Goal: Task Accomplishment & Management: Use online tool/utility

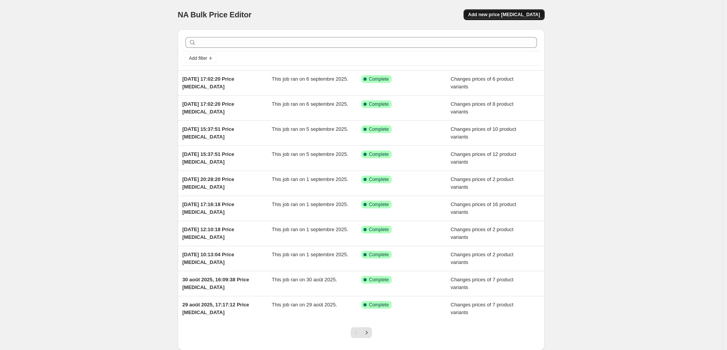
click at [516, 14] on span "Add new price [MEDICAL_DATA]" at bounding box center [504, 15] width 72 height 6
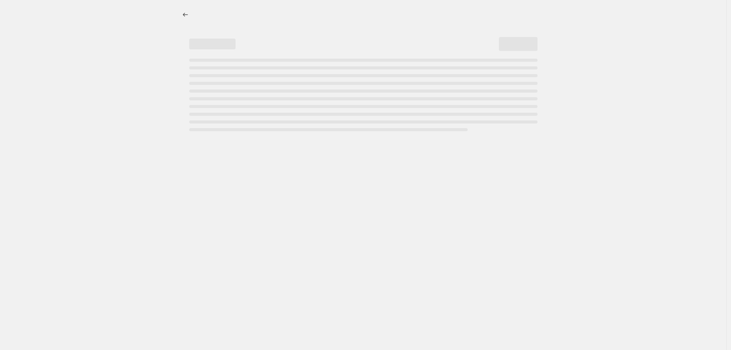
select select "percentage"
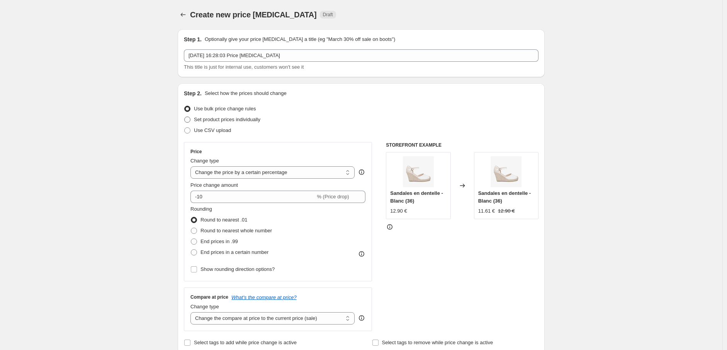
click at [224, 118] on span "Set product prices individually" at bounding box center [227, 120] width 66 height 6
click at [185, 117] on input "Set product prices individually" at bounding box center [184, 117] width 0 height 0
radio input "true"
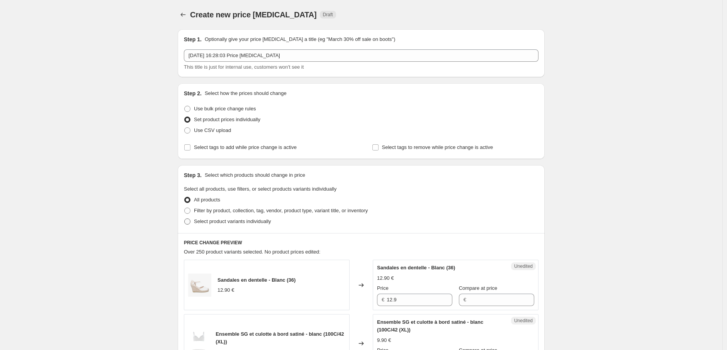
click at [202, 222] on span "Select product variants individually" at bounding box center [232, 222] width 77 height 6
click at [185, 219] on input "Select product variants individually" at bounding box center [184, 219] width 0 height 0
radio input "true"
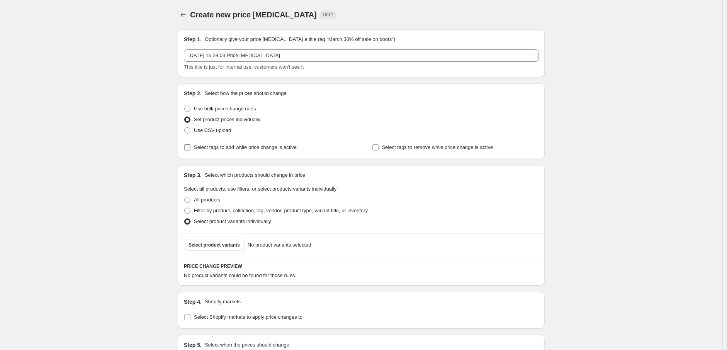
scroll to position [86, 0]
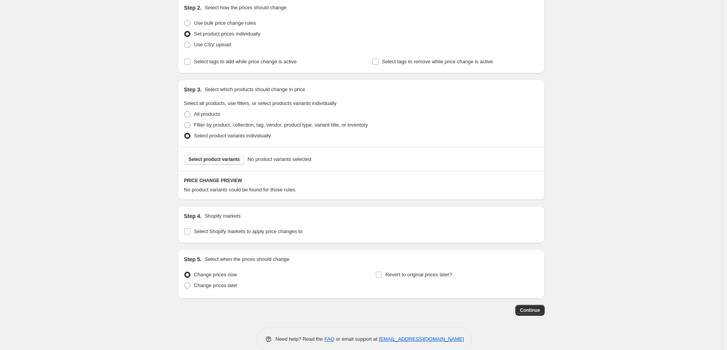
click at [222, 156] on span "Select product variants" at bounding box center [213, 159] width 51 height 6
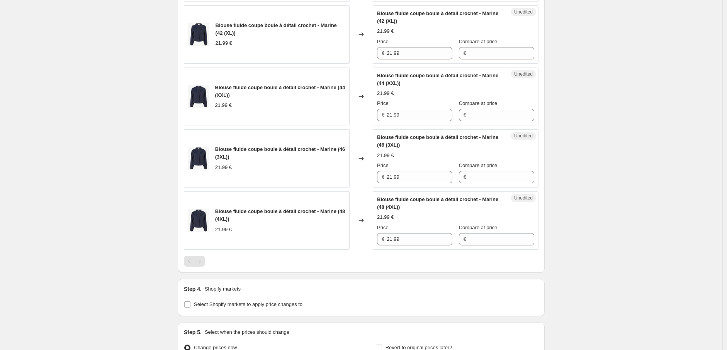
scroll to position [550, 0]
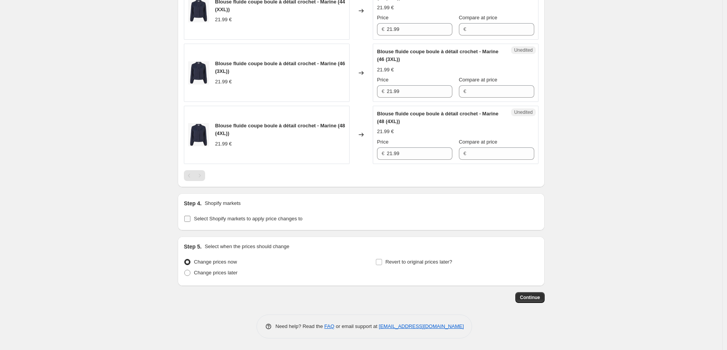
click at [190, 219] on input "Select Shopify markets to apply price changes to" at bounding box center [187, 219] width 6 height 6
checkbox input "true"
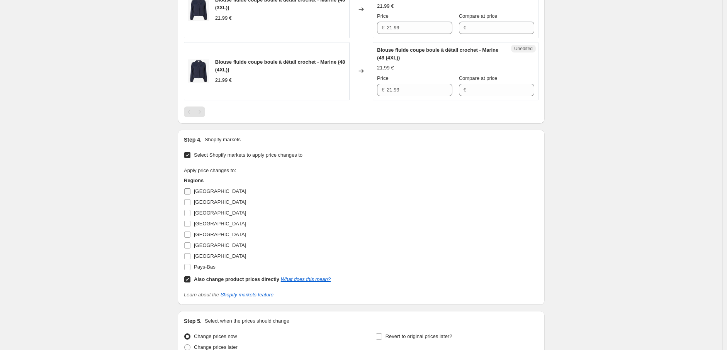
scroll to position [689, 0]
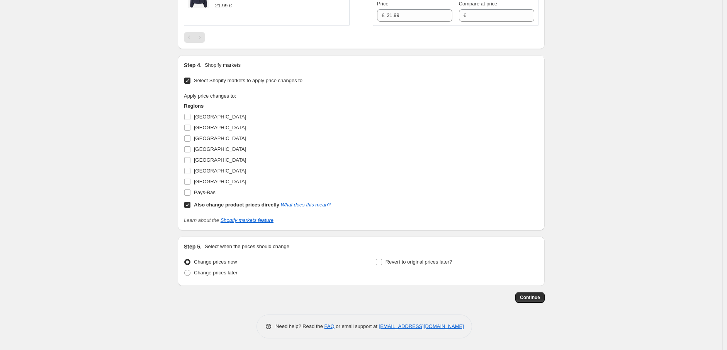
click at [190, 203] on input "Also change product prices directly What does this mean?" at bounding box center [187, 205] width 6 height 6
checkbox input "false"
click at [190, 161] on input "[GEOGRAPHIC_DATA]" at bounding box center [187, 160] width 6 height 6
checkbox input "true"
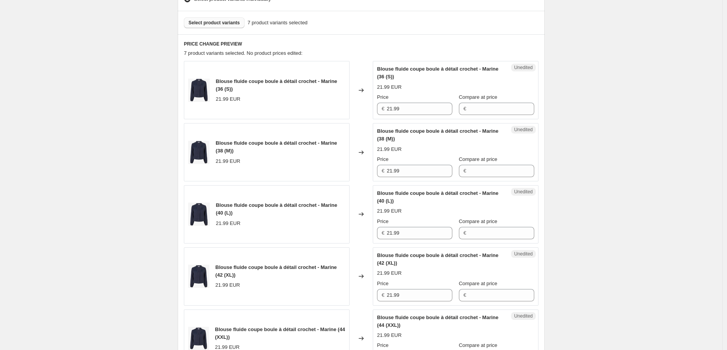
scroll to position [217, 0]
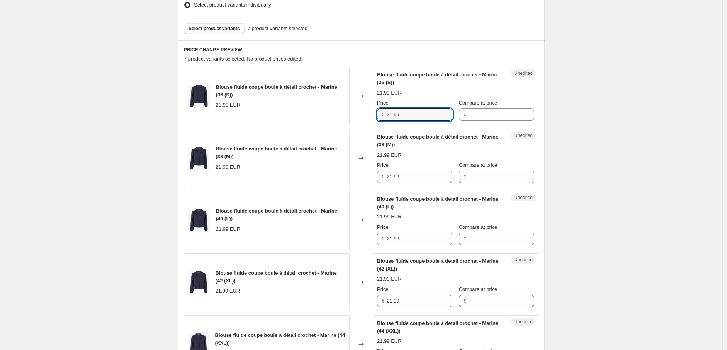
click at [358, 106] on div "Blouse fluide coupe boule à détail crochet - Marine (36 (S)) 21.99 EUR Changed …" at bounding box center [361, 96] width 355 height 58
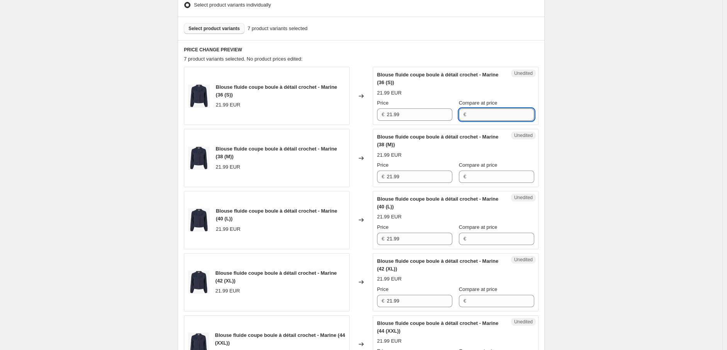
click at [492, 115] on input "Compare at price" at bounding box center [501, 115] width 66 height 12
paste input "21.99"
type input "21.99"
click at [473, 178] on input "Compare at price" at bounding box center [501, 177] width 66 height 12
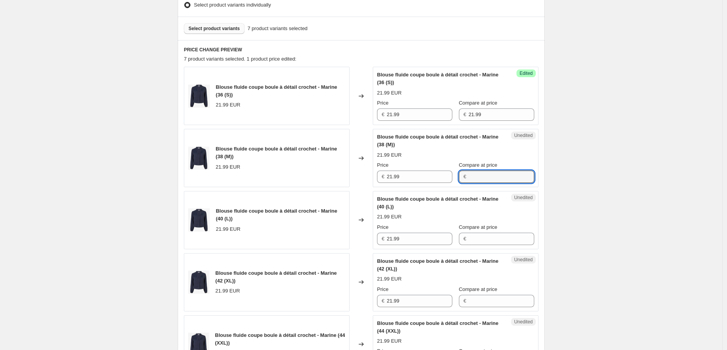
paste input "21.99"
type input "21.99"
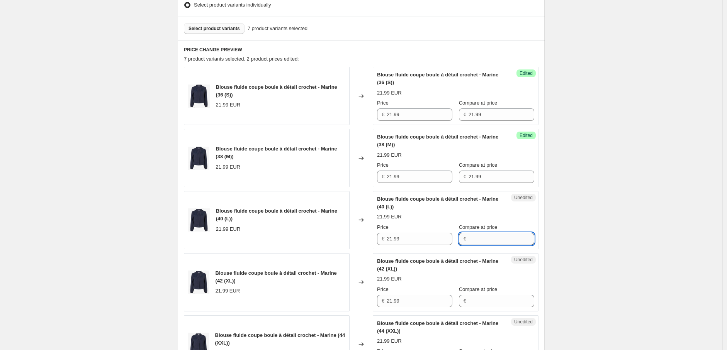
click at [469, 237] on input "Compare at price" at bounding box center [501, 239] width 66 height 12
paste input "21.99"
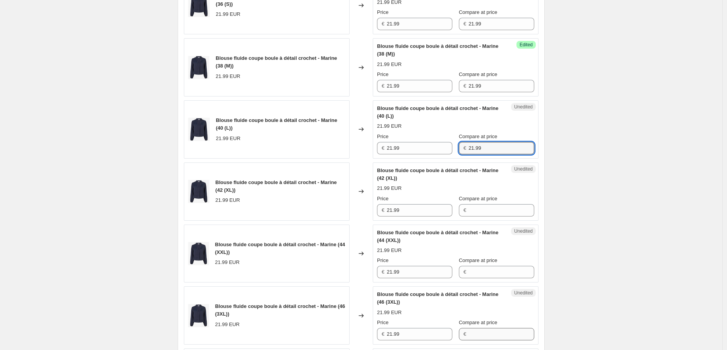
scroll to position [431, 0]
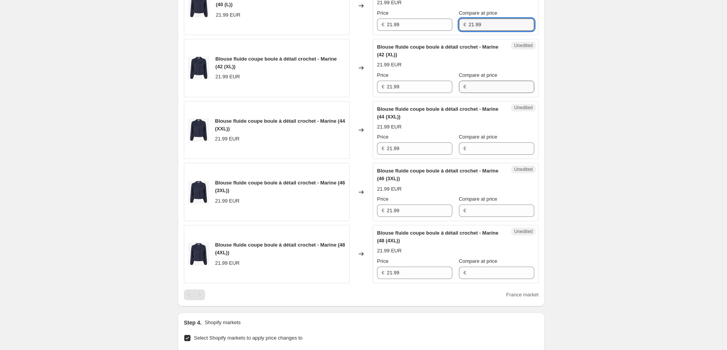
type input "21.99"
drag, startPoint x: 477, startPoint y: 88, endPoint x: 474, endPoint y: 104, distance: 15.4
click at [477, 88] on input "Compare at price" at bounding box center [501, 87] width 66 height 12
paste input "21.99"
type input "21.99"
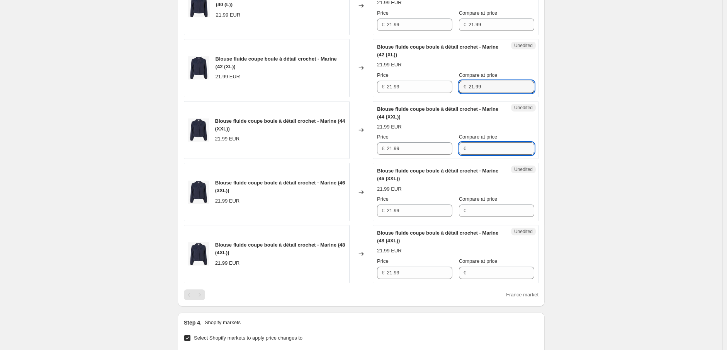
click at [469, 146] on input "Compare at price" at bounding box center [501, 149] width 66 height 12
paste input "21.99"
type input "21.99"
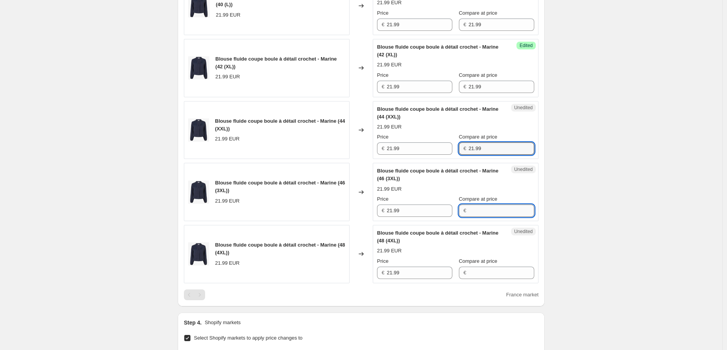
click at [469, 212] on input "Compare at price" at bounding box center [501, 211] width 66 height 12
paste input "21.99"
type input "21.99"
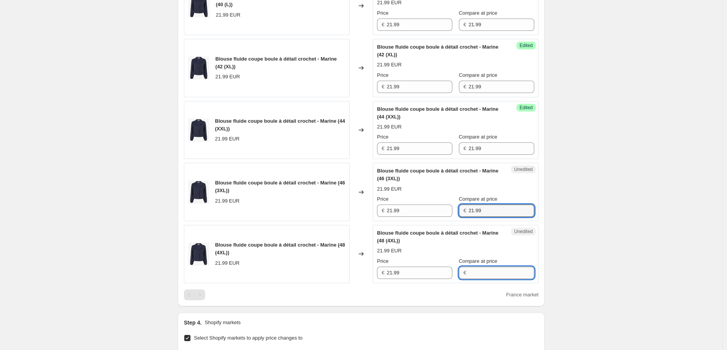
click at [470, 273] on input "Compare at price" at bounding box center [501, 273] width 66 height 12
paste input "21.99"
type input "21.99"
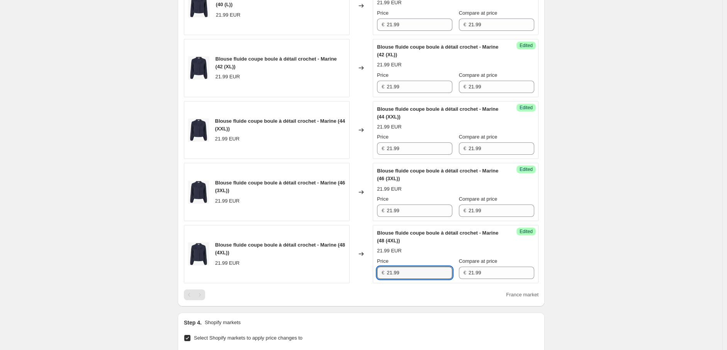
drag, startPoint x: 404, startPoint y: 273, endPoint x: 369, endPoint y: 275, distance: 35.2
click at [369, 275] on div "Blouse fluide coupe boule à détail crochet - Marine (48 (4XL)) 21.99 EUR Change…" at bounding box center [361, 254] width 355 height 58
click at [395, 275] on input "21.99" at bounding box center [420, 273] width 66 height 12
click at [394, 273] on input "21.99" at bounding box center [420, 273] width 66 height 12
click at [398, 273] on input "19.99" at bounding box center [420, 273] width 66 height 12
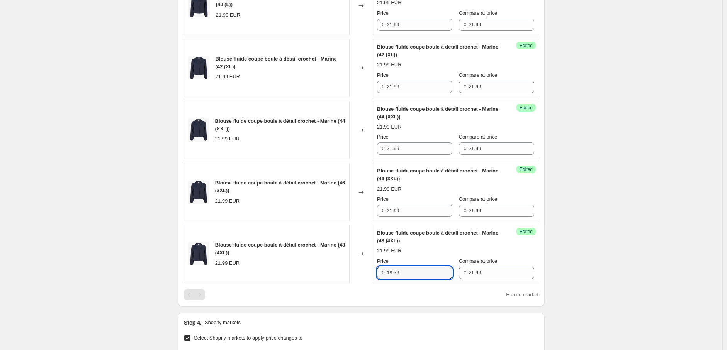
drag, startPoint x: 407, startPoint y: 272, endPoint x: 356, endPoint y: 272, distance: 51.0
click at [356, 272] on div "Blouse fluide coupe boule à détail crochet - Marine (48 (4XL)) 21.99 EUR Change…" at bounding box center [361, 254] width 355 height 58
type input "19.79"
drag, startPoint x: 390, startPoint y: 209, endPoint x: 358, endPoint y: 202, distance: 32.5
click at [354, 206] on div "Blouse fluide coupe boule à détail crochet - Marine (46 (3XL)) 21.99 EUR Change…" at bounding box center [361, 192] width 355 height 58
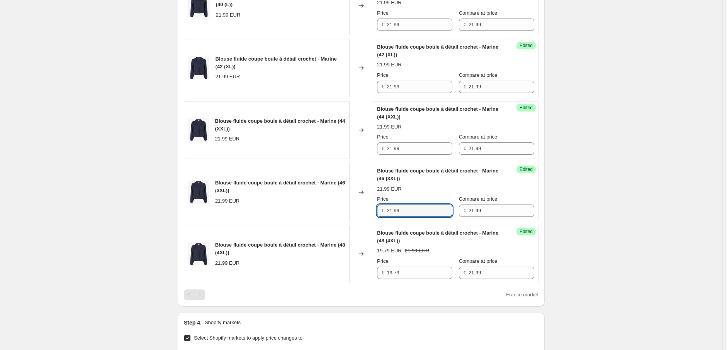
paste input "19.7"
type input "19.79"
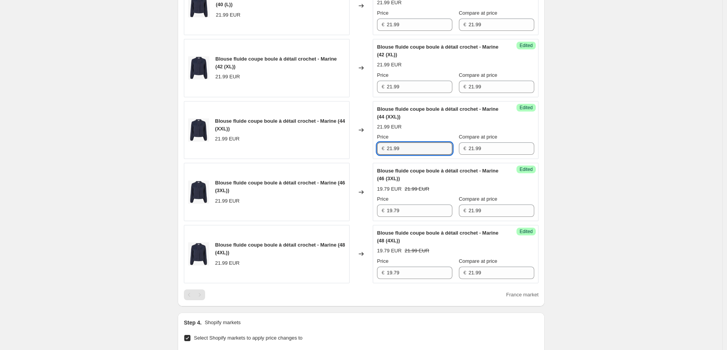
drag, startPoint x: 402, startPoint y: 145, endPoint x: 366, endPoint y: 143, distance: 35.6
click at [366, 143] on div "Blouse fluide coupe boule à détail crochet - Marine (44 (XXL)) 21.99 EUR Change…" at bounding box center [361, 130] width 355 height 58
paste input "19.7"
type input "19.79"
drag, startPoint x: 415, startPoint y: 83, endPoint x: 364, endPoint y: 83, distance: 51.0
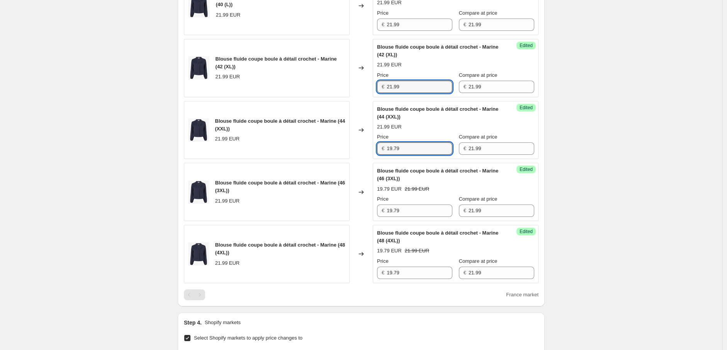
click at [364, 83] on div "Blouse fluide coupe boule à détail crochet - Marine (42 (XL)) 21.99 EUR Changed…" at bounding box center [361, 68] width 355 height 58
paste input "19.7"
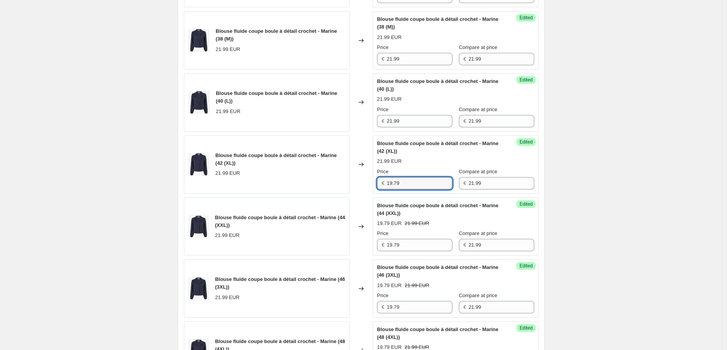
scroll to position [217, 0]
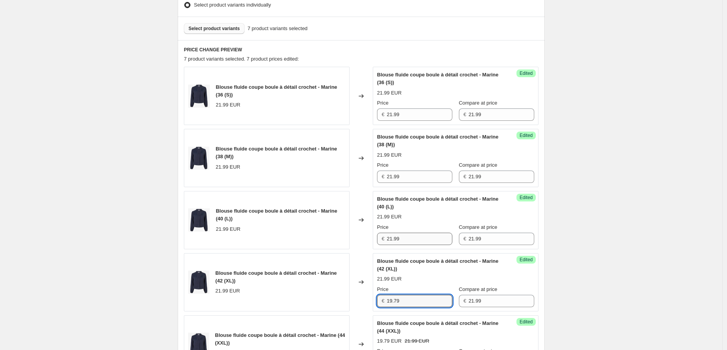
type input "19.79"
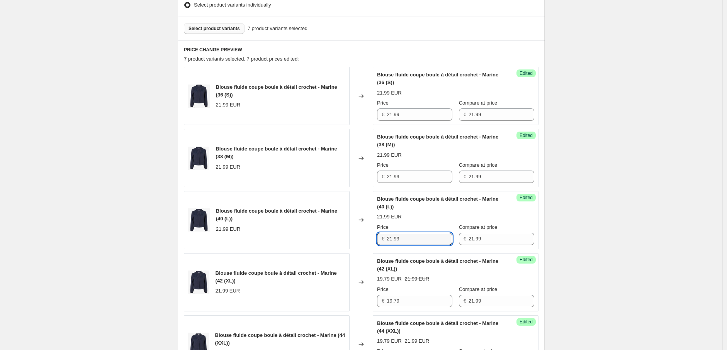
drag, startPoint x: 404, startPoint y: 239, endPoint x: 368, endPoint y: 234, distance: 36.2
click at [368, 234] on div "Blouse fluide coupe boule à détail crochet - Marine (40 (L)) 21.99 EUR Changed …" at bounding box center [361, 220] width 355 height 58
paste input "19.7"
type input "19.79"
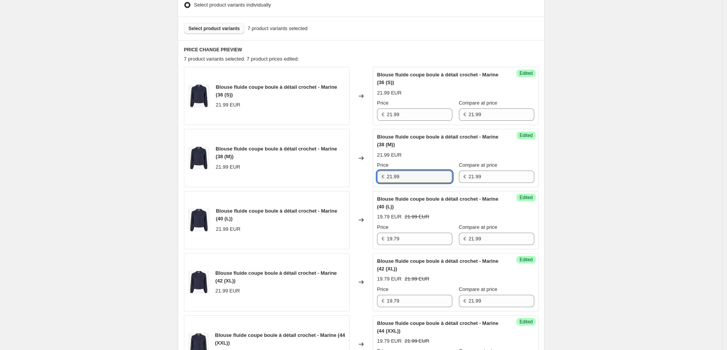
drag, startPoint x: 376, startPoint y: 173, endPoint x: 372, endPoint y: 166, distance: 8.0
click at [371, 171] on div "Blouse fluide coupe boule à détail crochet - Marine (38 (M)) 21.99 EUR Changed …" at bounding box center [361, 158] width 355 height 58
paste input "19.7"
type input "19.79"
drag, startPoint x: 385, startPoint y: 114, endPoint x: 381, endPoint y: 114, distance: 4.2
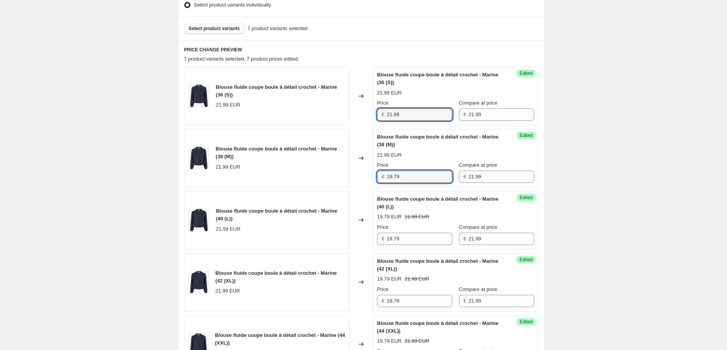
click at [381, 114] on div "€ 21.99" at bounding box center [414, 115] width 75 height 12
paste input "19.7"
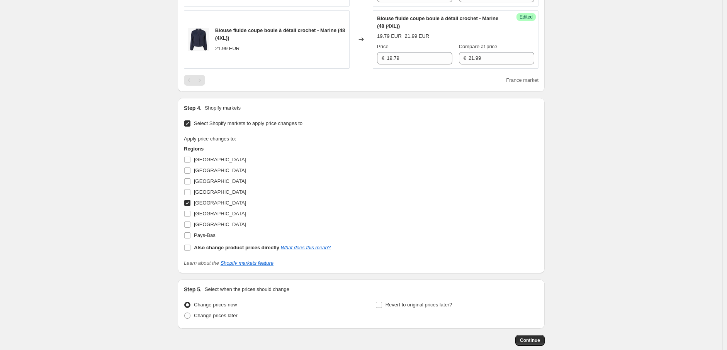
type input "19.79"
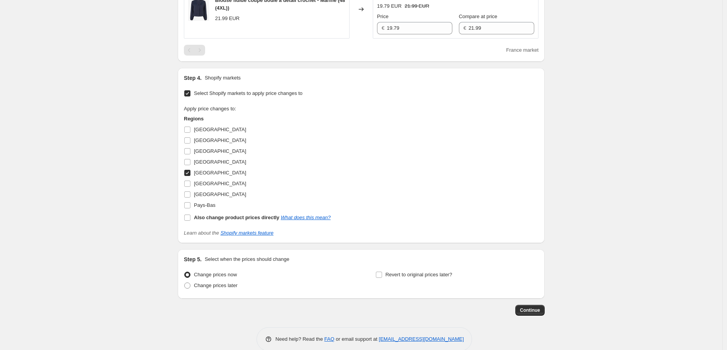
scroll to position [689, 0]
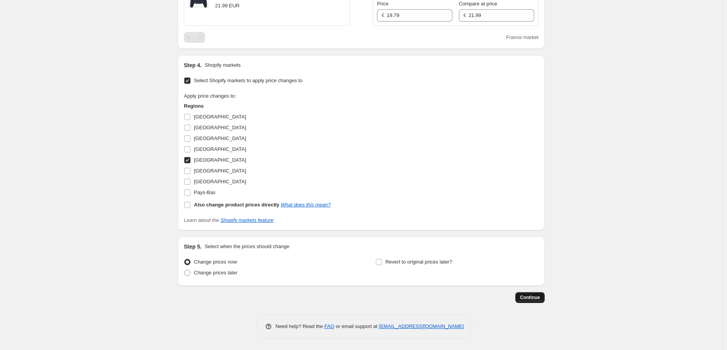
click at [536, 297] on span "Continue" at bounding box center [530, 298] width 20 height 6
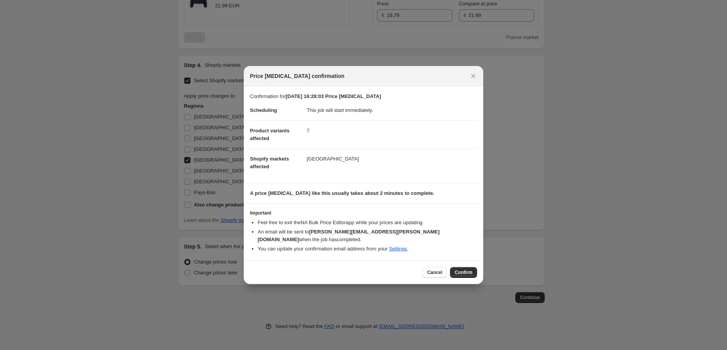
click at [461, 267] on button "Confirm" at bounding box center [463, 272] width 27 height 11
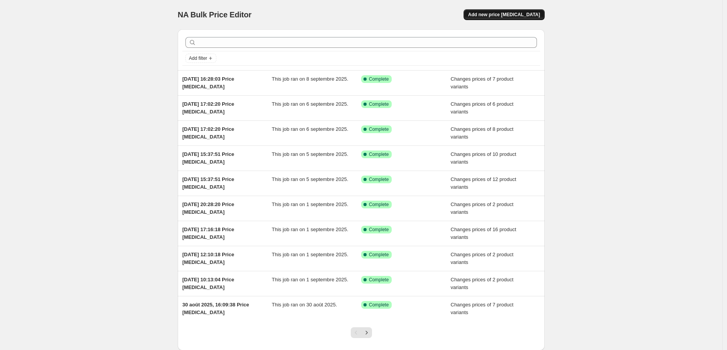
click at [516, 9] on button "Add new price [MEDICAL_DATA]" at bounding box center [503, 14] width 81 height 11
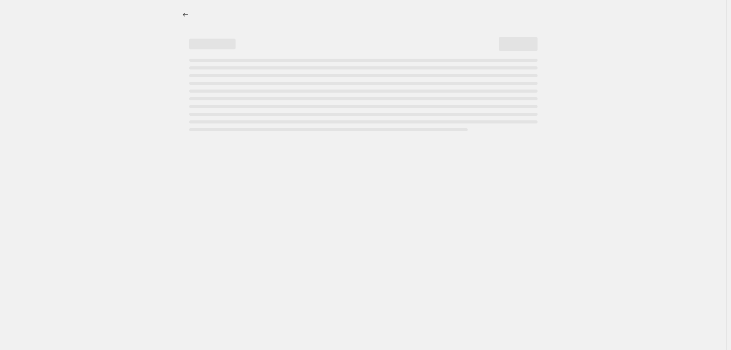
select select "percentage"
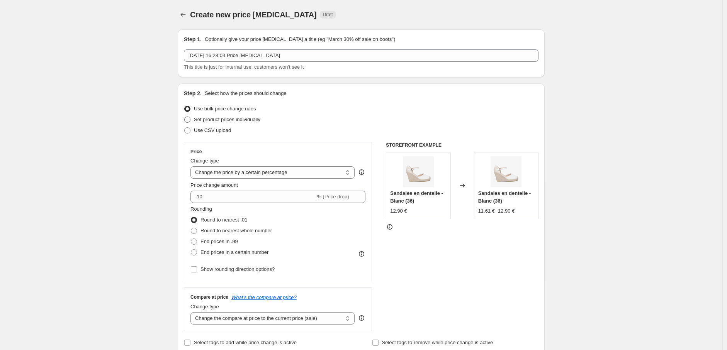
click at [190, 120] on span at bounding box center [187, 120] width 6 height 6
click at [185, 117] on input "Set product prices individually" at bounding box center [184, 117] width 0 height 0
radio input "true"
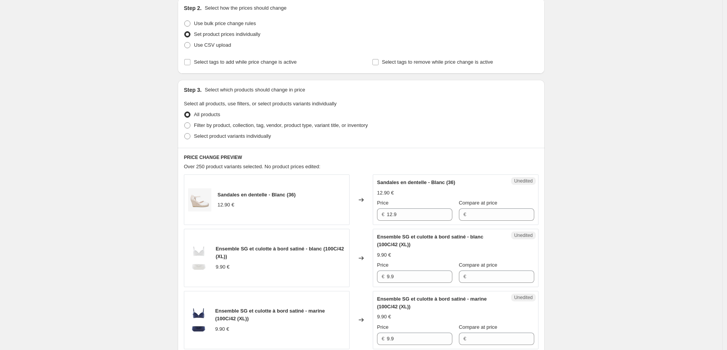
scroll to position [86, 0]
click at [195, 136] on label "Select product variants individually" at bounding box center [227, 136] width 87 height 11
click at [185, 133] on input "Select product variants individually" at bounding box center [184, 133] width 0 height 0
radio input "true"
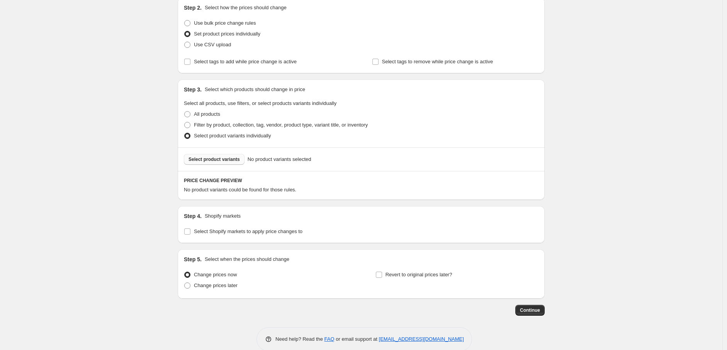
click at [218, 157] on span "Select product variants" at bounding box center [213, 159] width 51 height 6
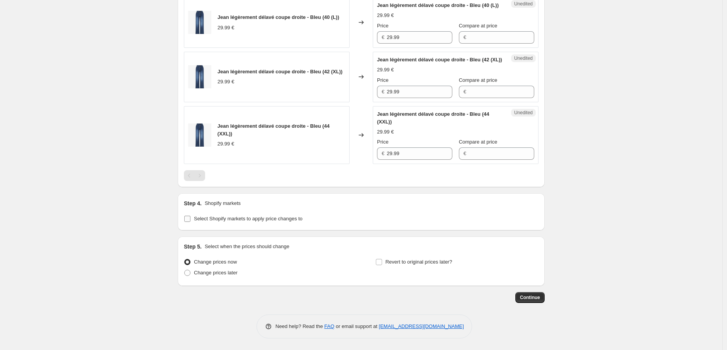
scroll to position [426, 0]
click at [188, 218] on input "Select Shopify markets to apply price changes to" at bounding box center [187, 219] width 6 height 6
checkbox input "true"
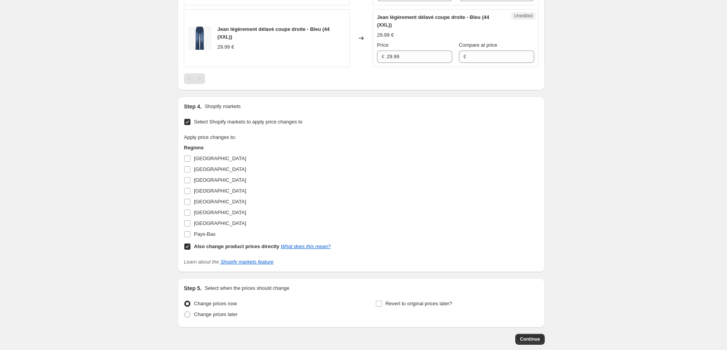
scroll to position [565, 0]
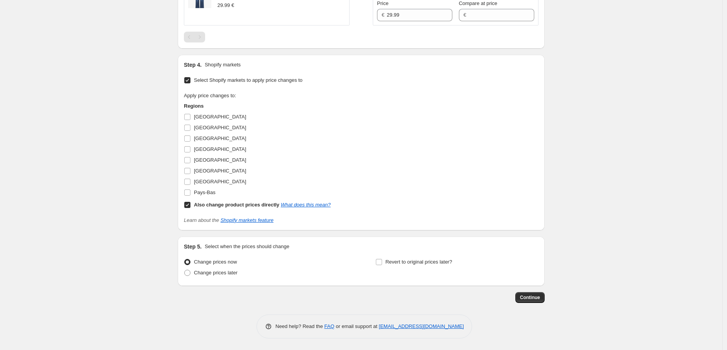
click at [188, 205] on input "Also change product prices directly What does this mean?" at bounding box center [187, 205] width 6 height 6
checkbox input "false"
click at [190, 160] on input "[GEOGRAPHIC_DATA]" at bounding box center [187, 160] width 6 height 6
checkbox input "true"
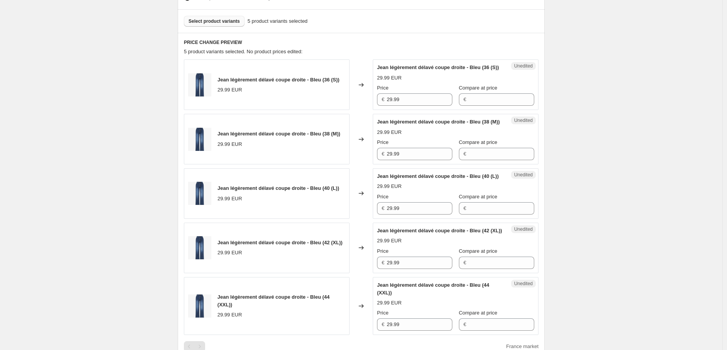
scroll to position [221, 0]
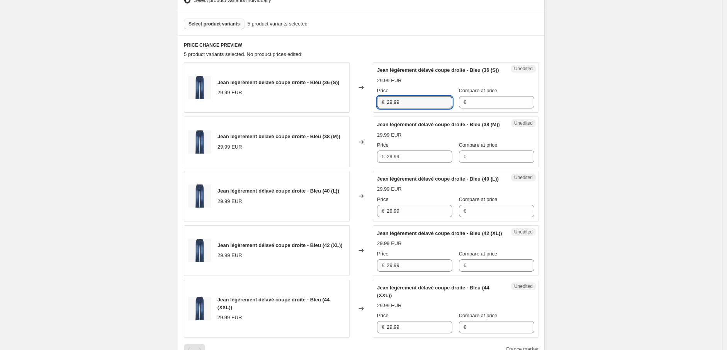
click at [352, 110] on div "Jean légèrement délavé coupe droite - Bleu (36 (S)) 29.99 EUR Changed to Unedit…" at bounding box center [361, 87] width 355 height 51
click at [479, 109] on input "Compare at price" at bounding box center [501, 102] width 66 height 12
paste input "29.99"
type input "29.99"
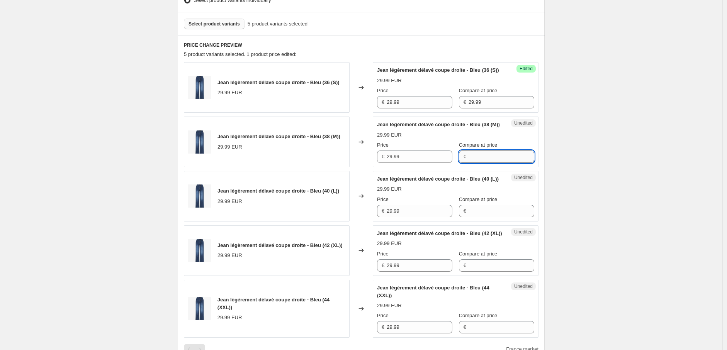
click at [476, 163] on input "Compare at price" at bounding box center [501, 157] width 66 height 12
paste input "29.99"
type input "29.99"
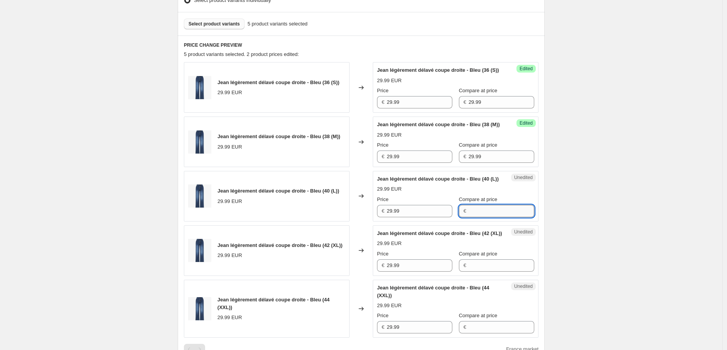
click at [472, 217] on input "Compare at price" at bounding box center [501, 211] width 66 height 12
paste input "29.99"
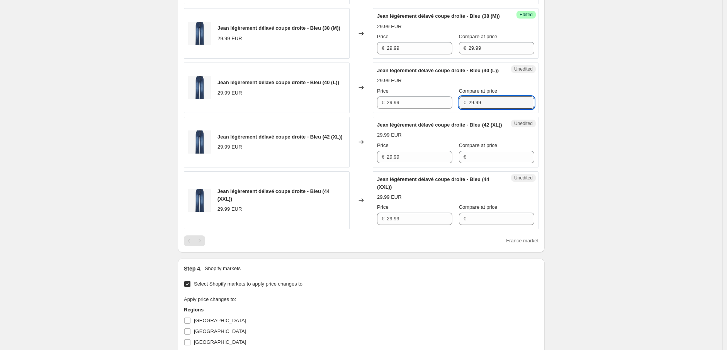
scroll to position [350, 0]
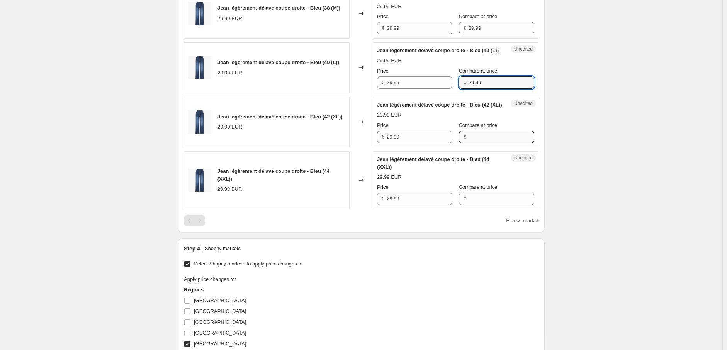
type input "29.99"
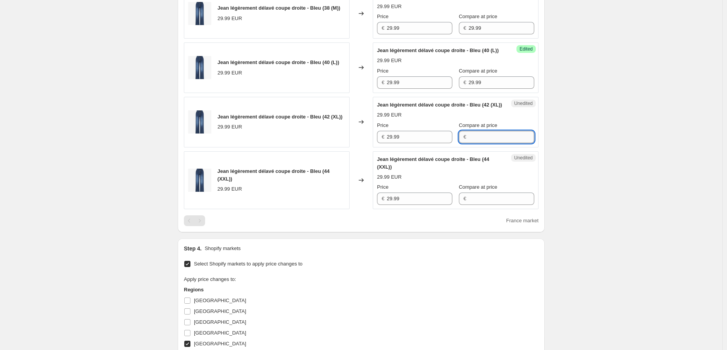
click at [474, 143] on input "Compare at price" at bounding box center [501, 137] width 66 height 12
paste input "29.99"
type input "29.99"
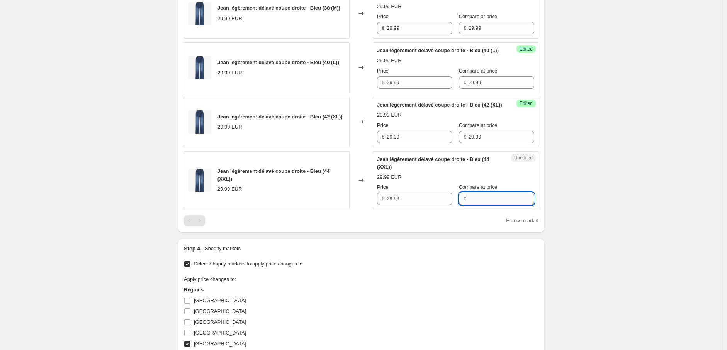
click at [475, 205] on input "Compare at price" at bounding box center [501, 199] width 66 height 12
paste input "29.99"
type input "29.99"
click at [394, 205] on input "29.99" at bounding box center [420, 199] width 66 height 12
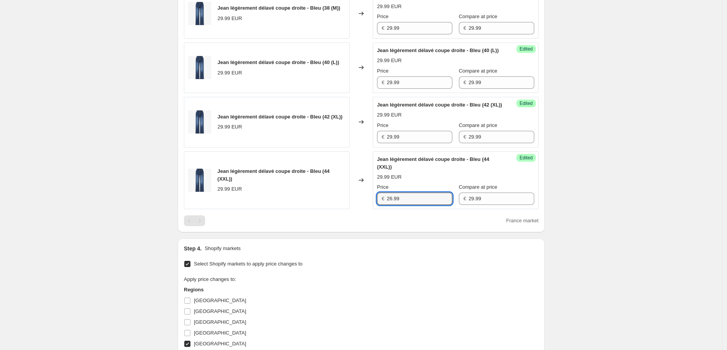
drag, startPoint x: 403, startPoint y: 229, endPoint x: 349, endPoint y: 227, distance: 54.5
click at [349, 210] on div "Jean légèrement délavé coupe droite - Bleu (44 (XXL)) 29.99 EUR Changed to Succ…" at bounding box center [361, 180] width 355 height 58
type input "26.99"
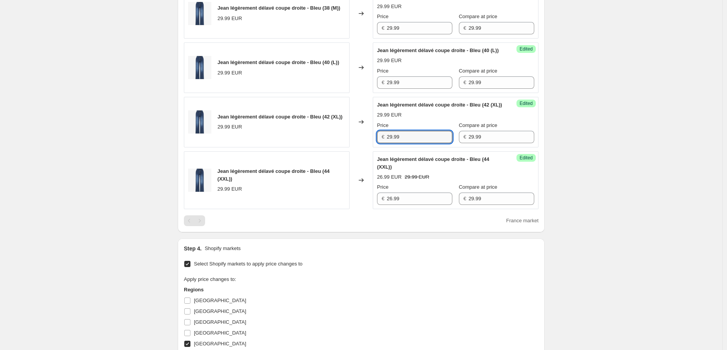
drag, startPoint x: 410, startPoint y: 165, endPoint x: 358, endPoint y: 163, distance: 51.4
click at [358, 148] on div "Jean légèrement délavé coupe droite - Bleu (42 (XL)) 29.99 EUR Changed to Succe…" at bounding box center [361, 122] width 355 height 51
paste input "6"
type input "26.99"
drag, startPoint x: 414, startPoint y: 106, endPoint x: 361, endPoint y: 105, distance: 52.5
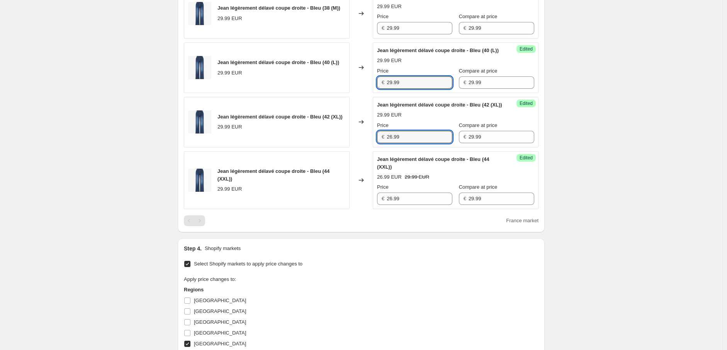
click at [361, 93] on div "Jean légèrement délavé coupe droite - Bleu (40 (L)) 29.99 EUR Changed to Succes…" at bounding box center [361, 67] width 355 height 51
paste input "6"
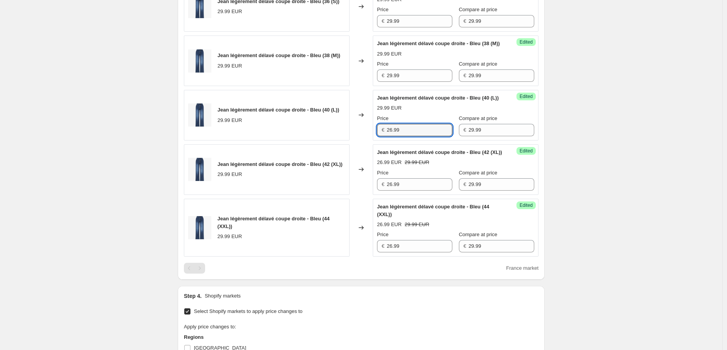
scroll to position [178, 0]
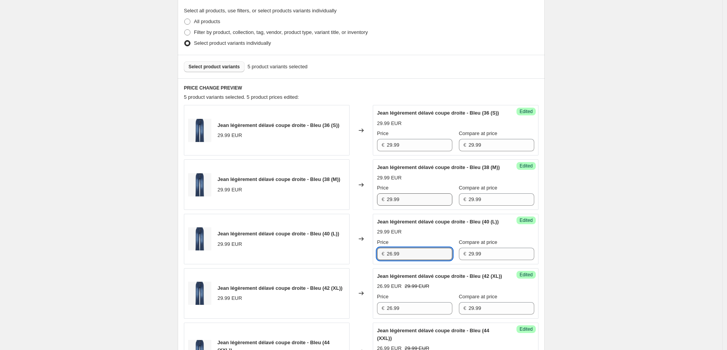
type input "26.99"
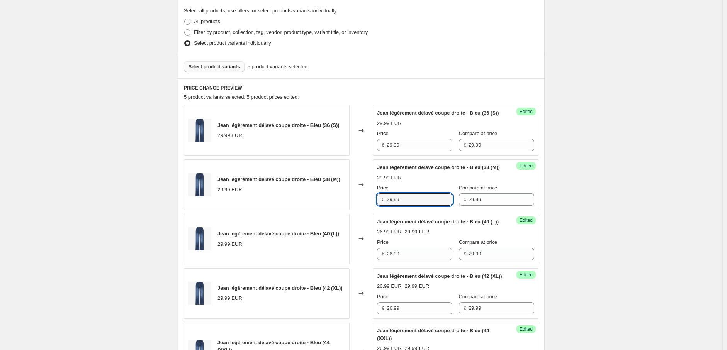
drag, startPoint x: 403, startPoint y: 215, endPoint x: 367, endPoint y: 212, distance: 36.0
click at [367, 210] on div "Jean légèrement délavé coupe droite - Bleu (38 (M)) 29.99 EUR Changed to Succes…" at bounding box center [361, 184] width 355 height 51
paste input "6"
type input "26.99"
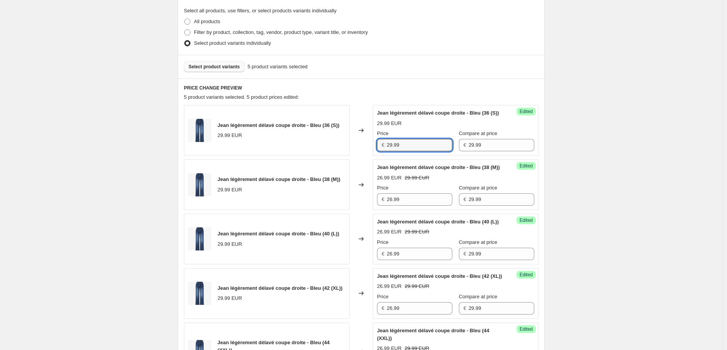
click at [370, 151] on div "[PERSON_NAME] légèrement délavé coupe droite - Bleu (36 (S)) 29.99 EUR Changed …" at bounding box center [361, 130] width 355 height 51
paste input "6"
type input "26.99"
click at [620, 192] on div "Create new price [MEDICAL_DATA]. This page is ready Create new price [MEDICAL_D…" at bounding box center [361, 264] width 722 height 884
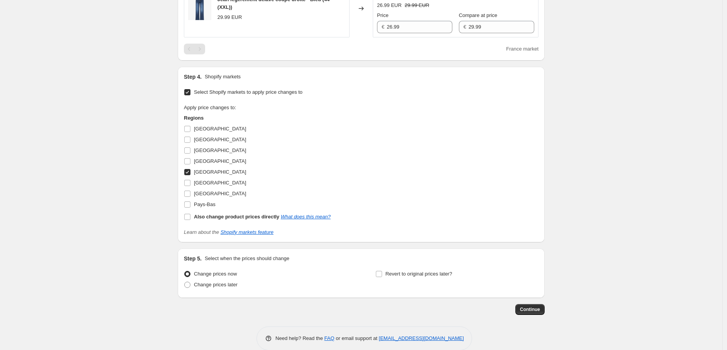
scroll to position [565, 0]
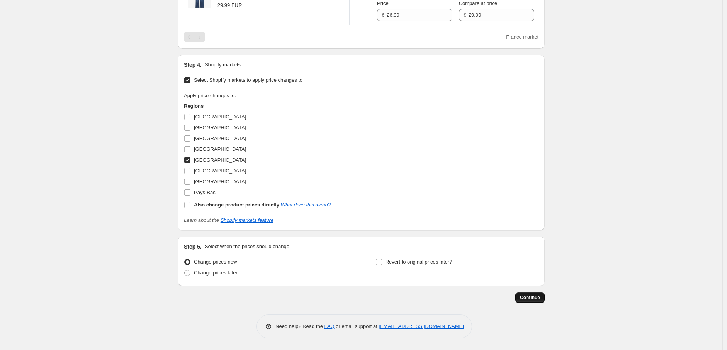
click at [532, 295] on span "Continue" at bounding box center [530, 298] width 20 height 6
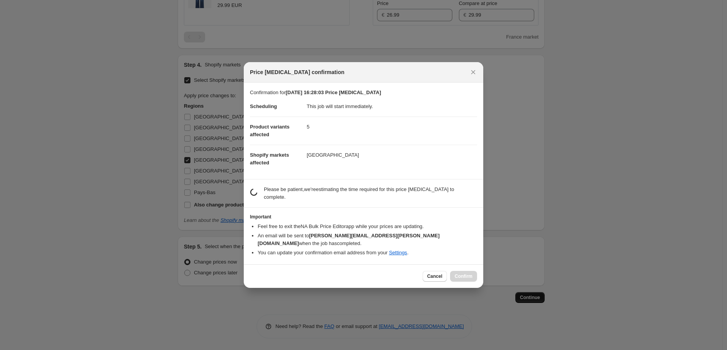
scroll to position [0, 0]
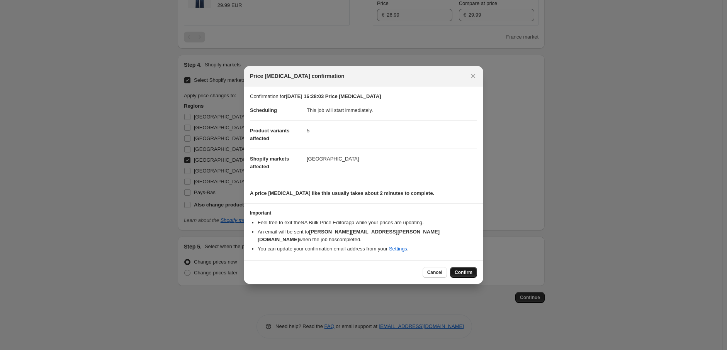
click at [460, 270] on span "Confirm" at bounding box center [464, 273] width 18 height 6
